Goal: Transaction & Acquisition: Purchase product/service

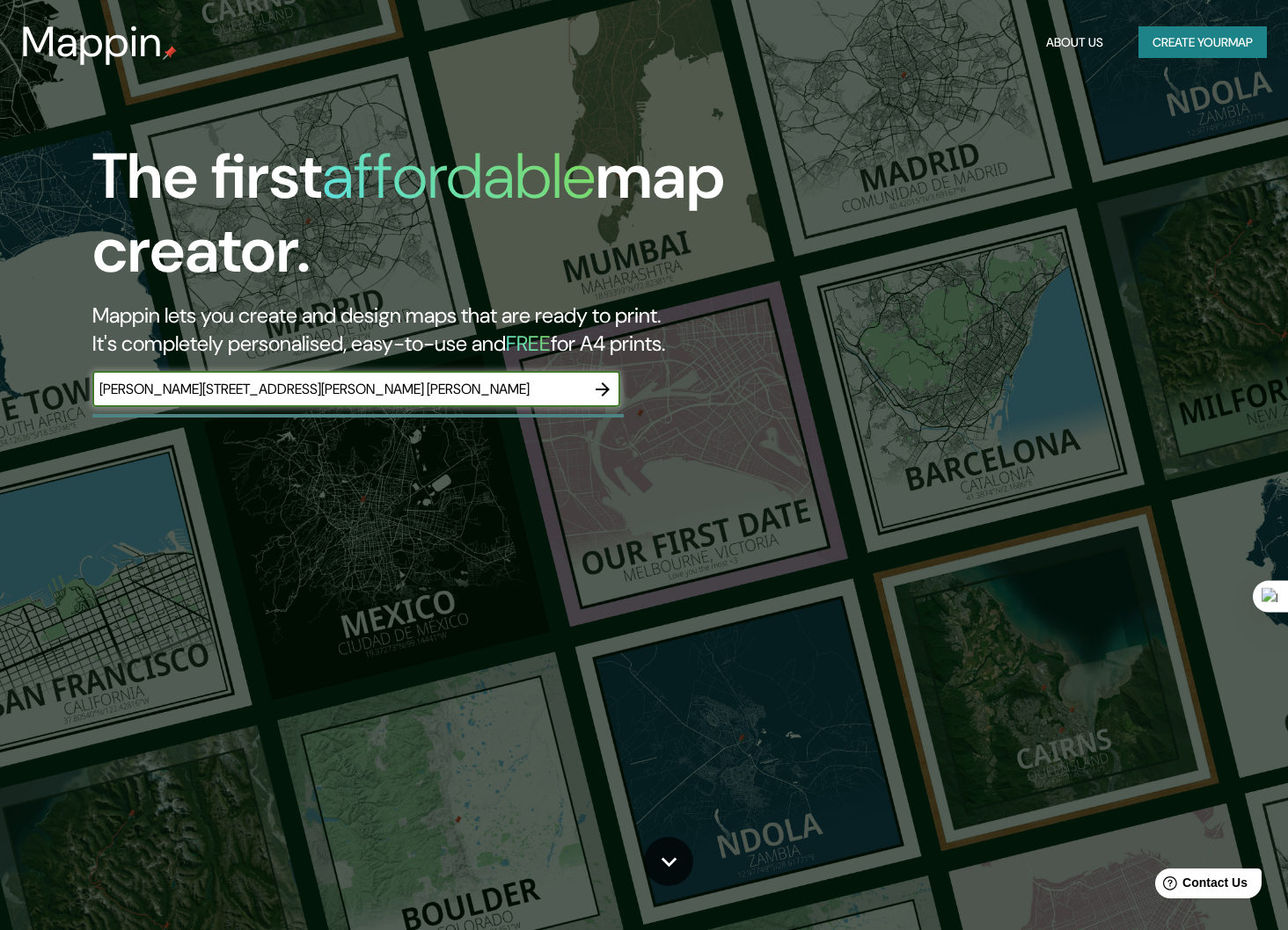
type input "[PERSON_NAME][STREET_ADDRESS][PERSON_NAME] [PERSON_NAME]"
click at [606, 396] on icon "button" at bounding box center [602, 390] width 21 height 21
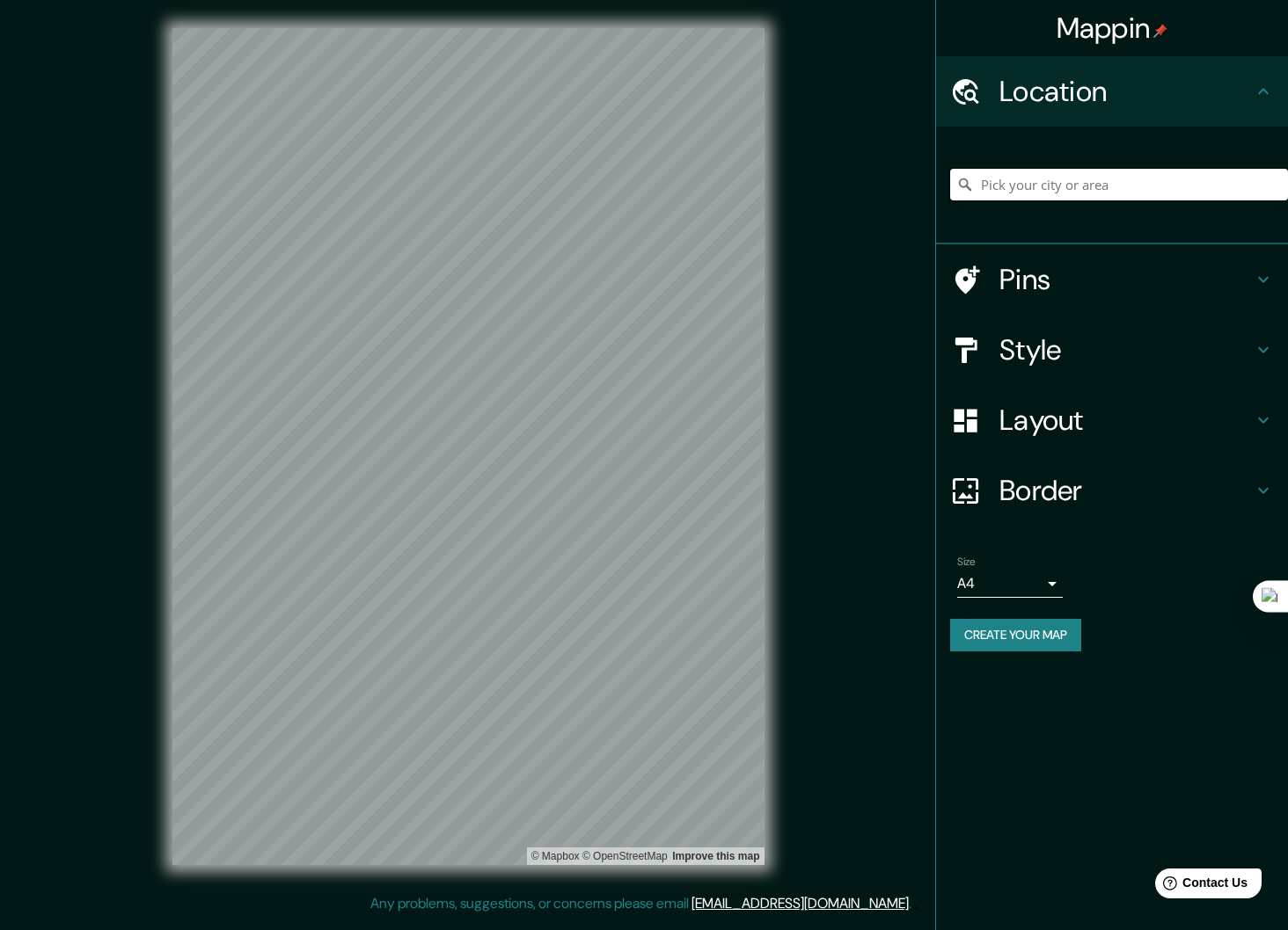
click at [1036, 181] on input "Pick your city or area" at bounding box center [1119, 184] width 338 height 31
paste input "[PERSON_NAME][STREET_ADDRESS][PERSON_NAME] [PERSON_NAME]"
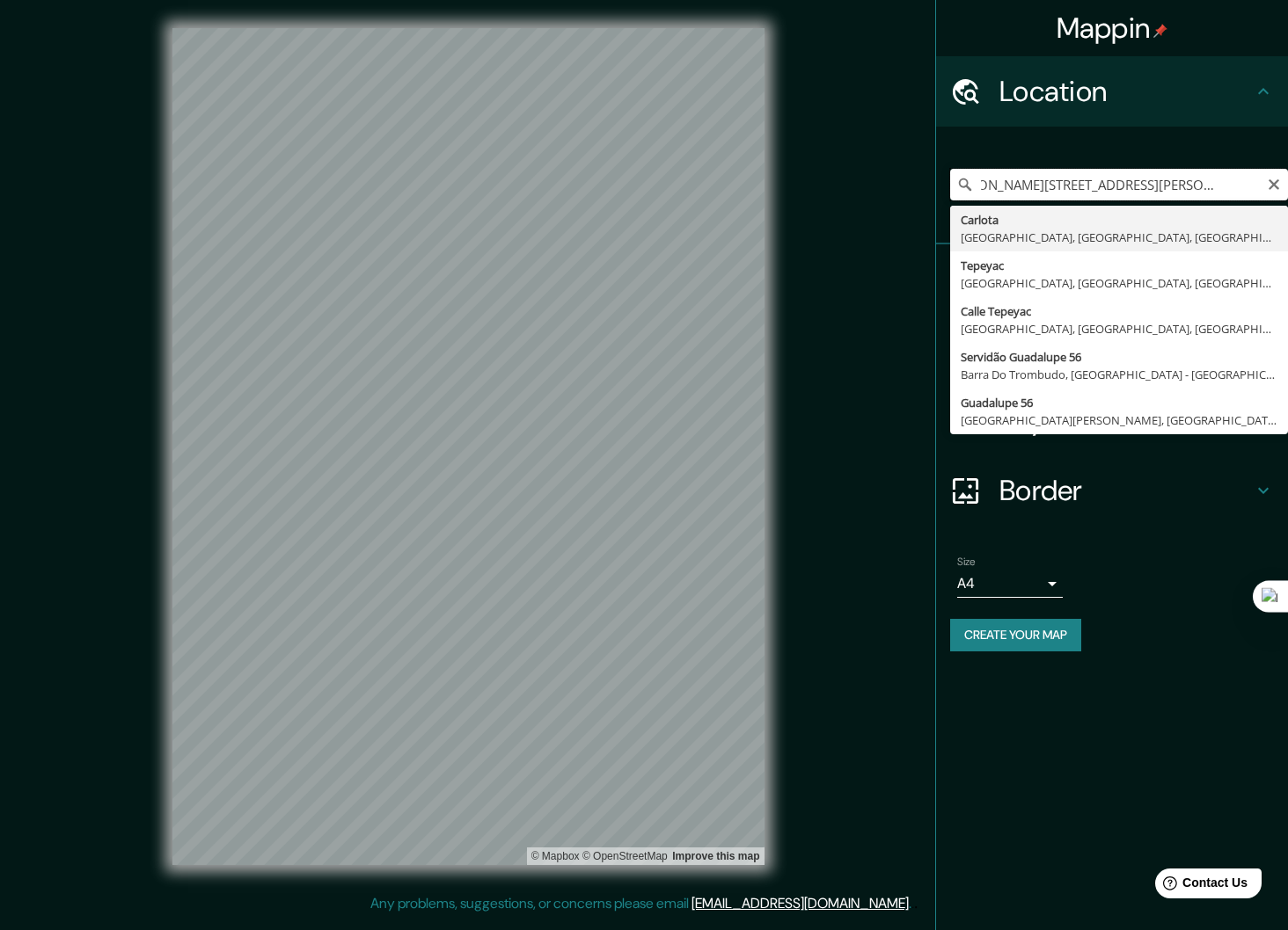
scroll to position [0, 48]
click at [1005, 188] on input "[PERSON_NAME][STREET_ADDRESS][PERSON_NAME] [PERSON_NAME]" at bounding box center [1119, 184] width 338 height 31
drag, startPoint x: 982, startPoint y: 184, endPoint x: 955, endPoint y: 187, distance: 27.2
click at [955, 187] on div "[PERSON_NAME][STREET_ADDRESS][PERSON_NAME] [PERSON_NAME] [PERSON_NAME] [GEOGRAP…" at bounding box center [1119, 184] width 338 height 31
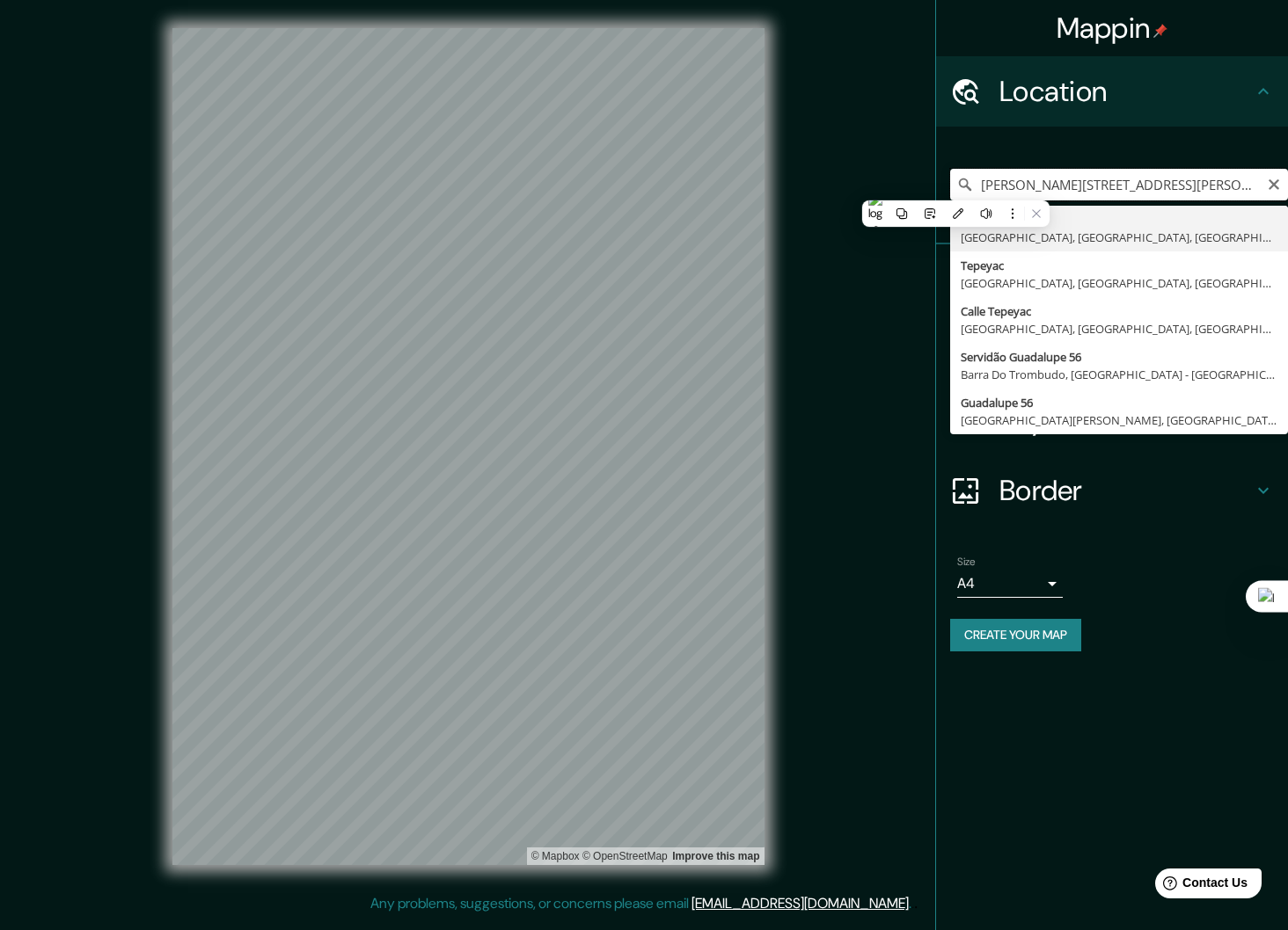
drag, startPoint x: 1068, startPoint y: 187, endPoint x: 967, endPoint y: 187, distance: 101.0
click at [967, 187] on div "[PERSON_NAME][STREET_ADDRESS][PERSON_NAME] [PERSON_NAME] [PERSON_NAME] [GEOGRAP…" at bounding box center [1119, 184] width 338 height 31
click at [1157, 181] on input "[PERSON_NAME][STREET_ADDRESS][PERSON_NAME] [PERSON_NAME]" at bounding box center [1119, 184] width 338 height 31
drag, startPoint x: 1047, startPoint y: 186, endPoint x: 1394, endPoint y: 196, distance: 347.1
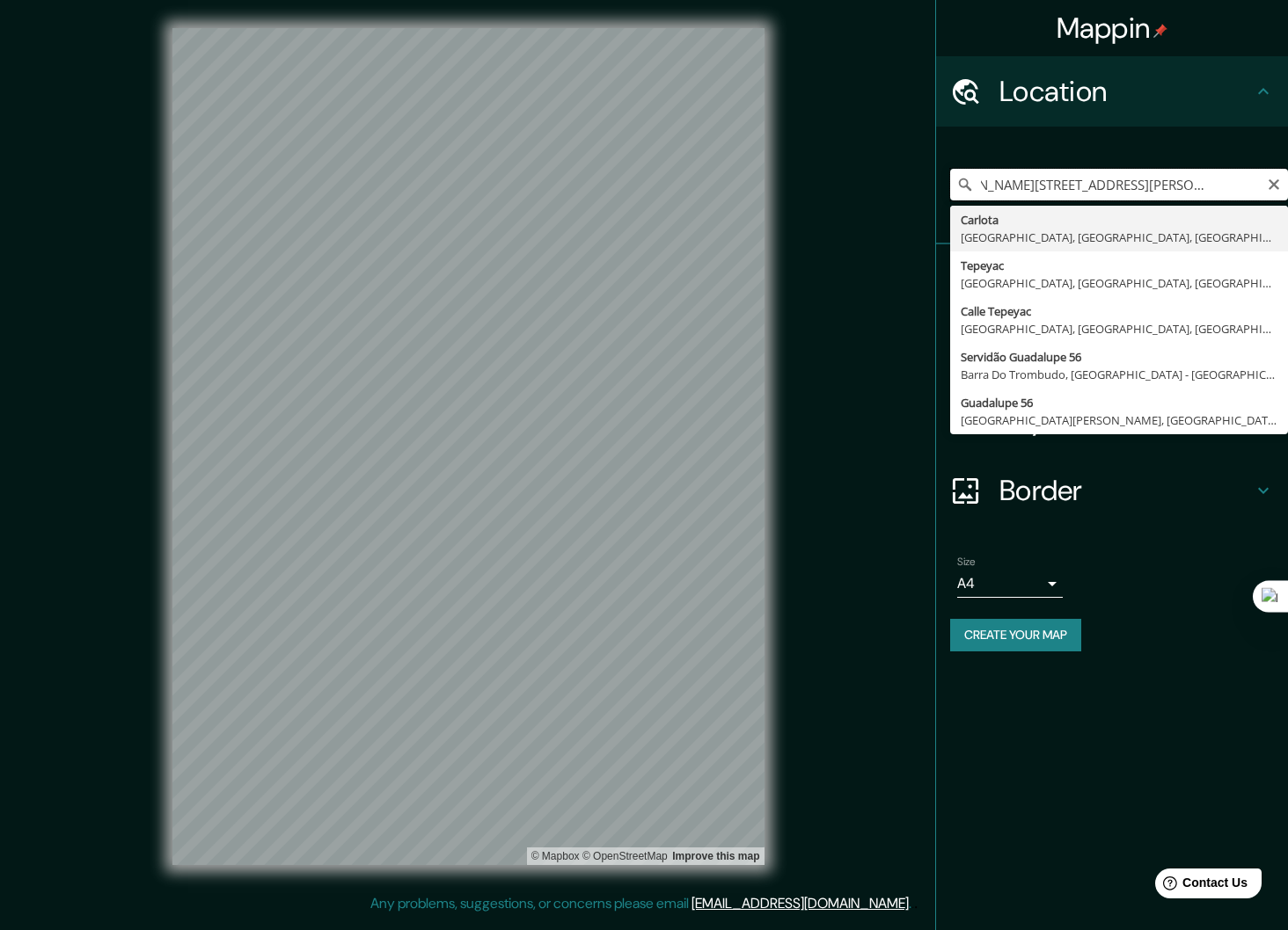
click at [1287, 196] on html "Mappin Location [STREET_ADDRESS][PERSON_NAME] [PERSON_NAME] [PERSON_NAME] [GEOG…" at bounding box center [644, 465] width 1288 height 930
type input "[PERSON_NAME][STREET_ADDRESS]"
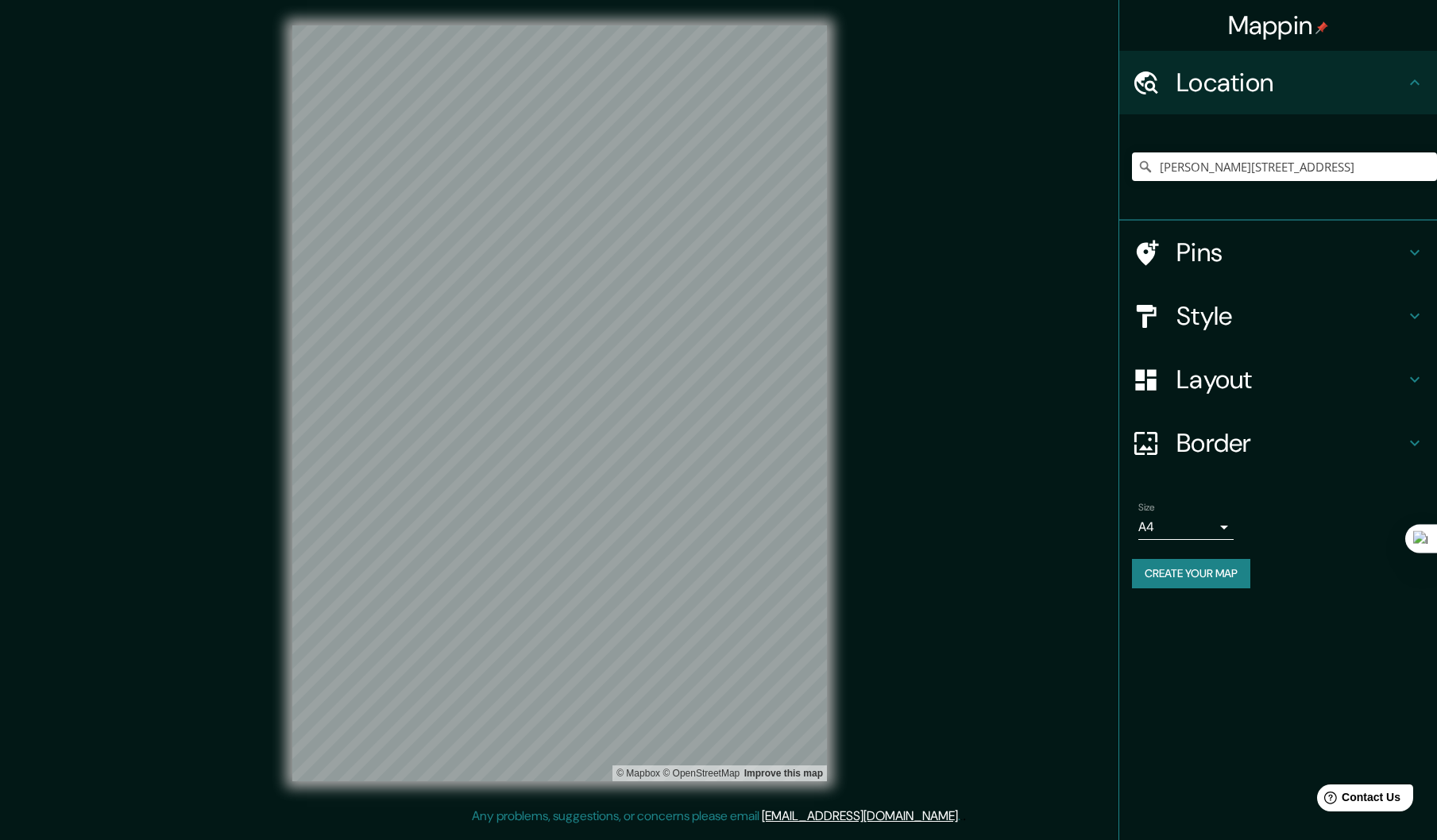
click at [1142, 257] on icon at bounding box center [1148, 253] width 22 height 26
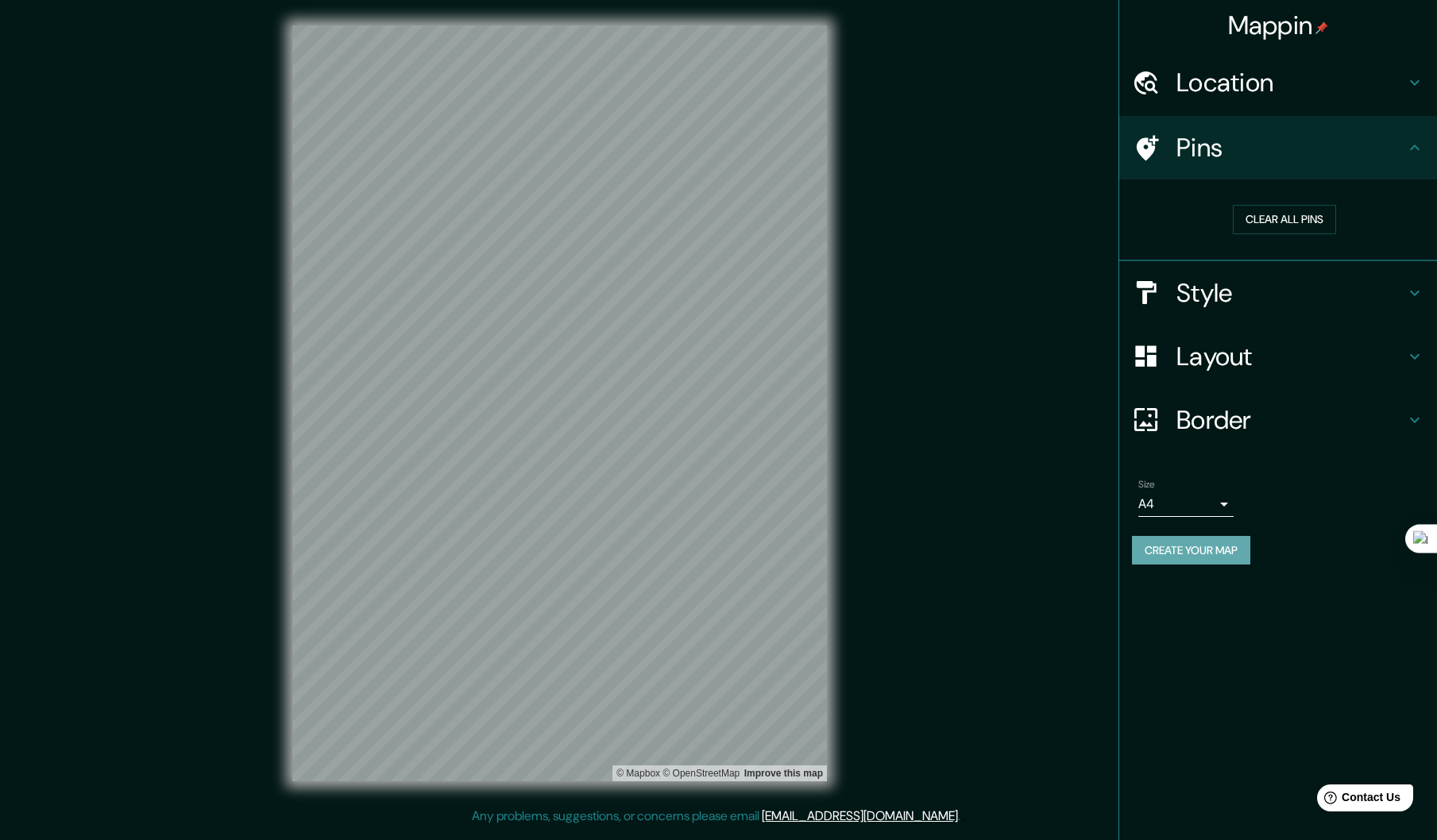
click at [1162, 546] on button "Create your map" at bounding box center [1191, 551] width 119 height 29
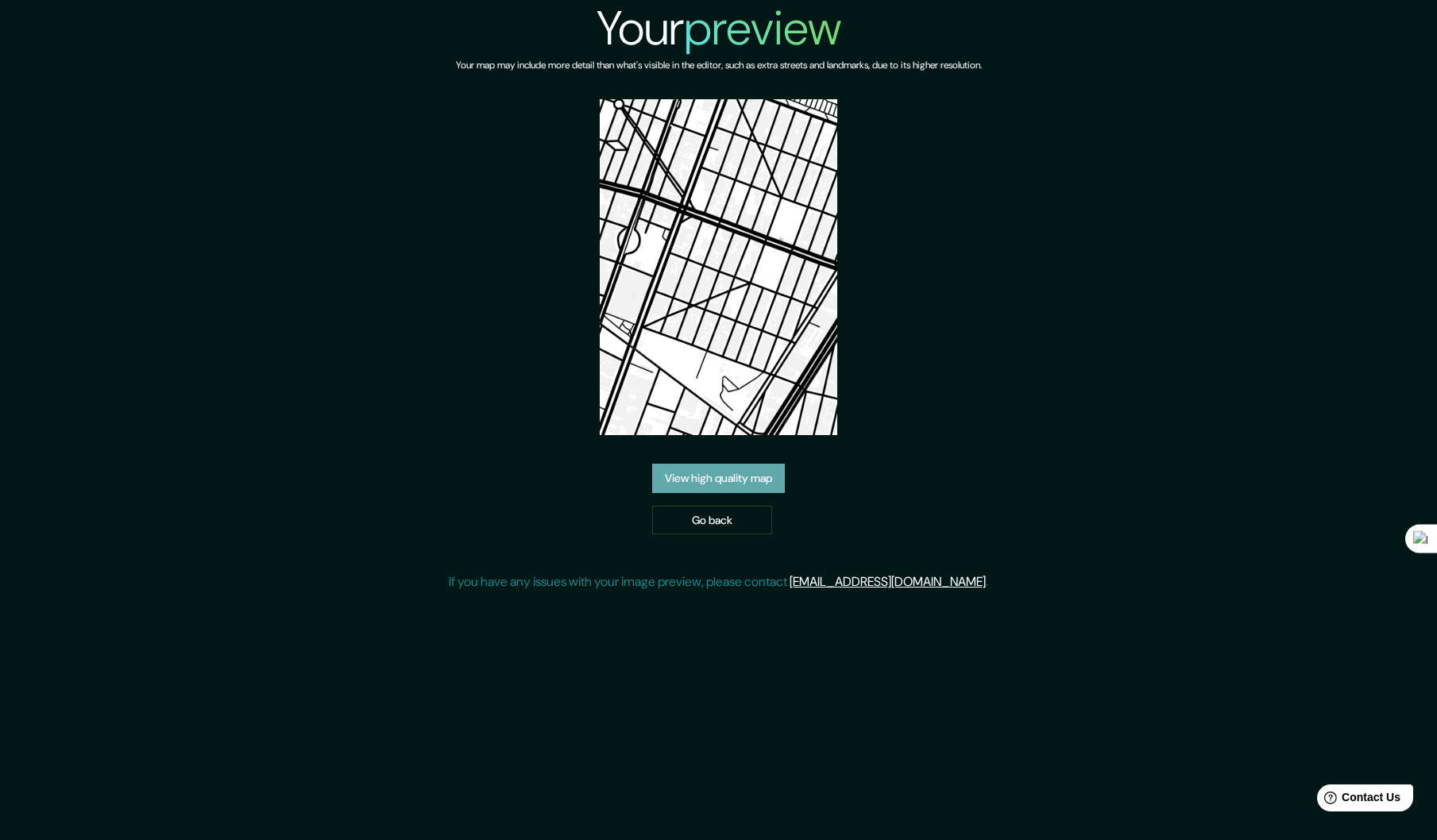
click at [733, 484] on link "View high quality map" at bounding box center [718, 478] width 132 height 29
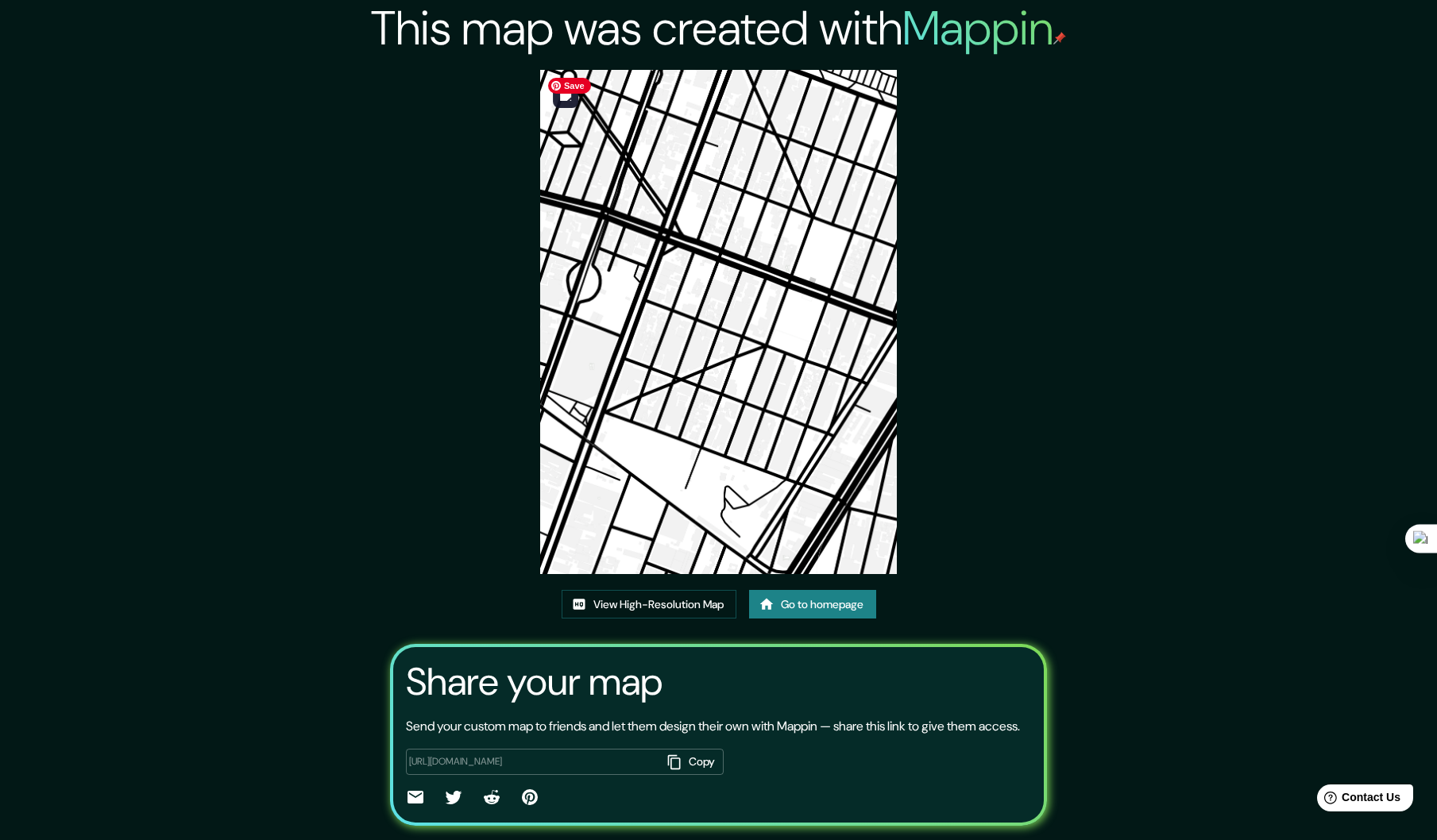
click at [739, 347] on img at bounding box center [718, 321] width 356 height 504
